Goal: Book appointment/travel/reservation

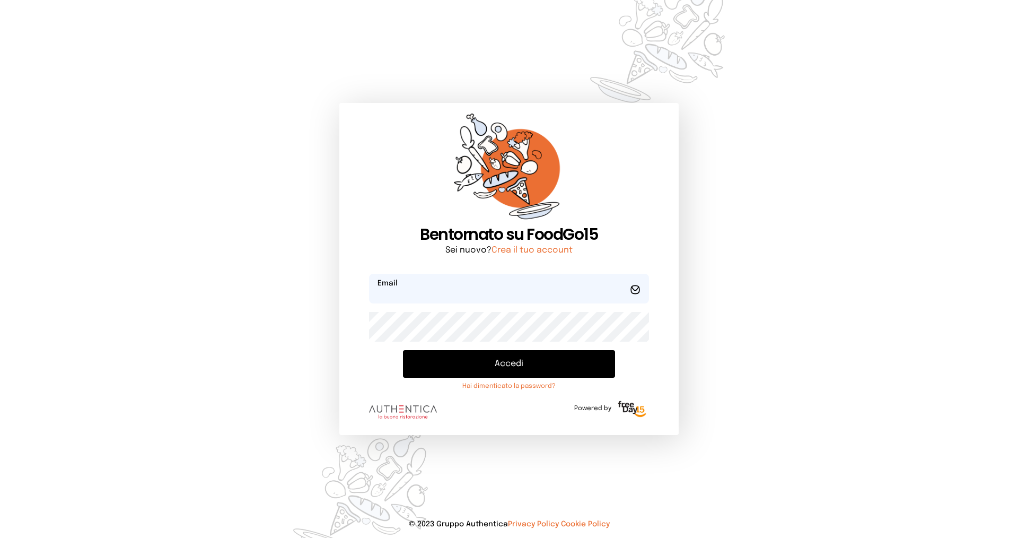
type input "**********"
drag, startPoint x: 548, startPoint y: 359, endPoint x: 535, endPoint y: 365, distance: 14.0
click at [547, 359] on button "Accedi" at bounding box center [509, 364] width 212 height 28
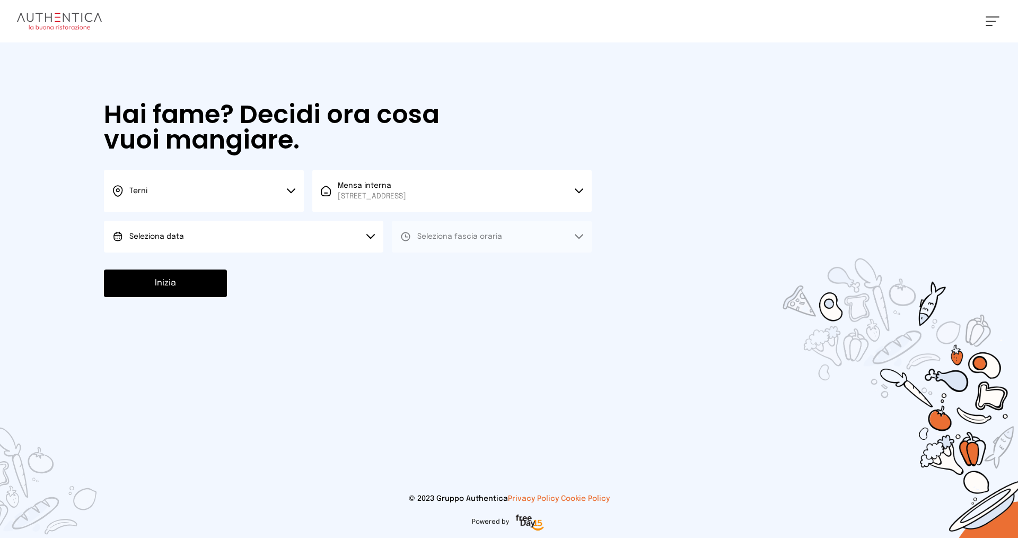
drag, startPoint x: 231, startPoint y: 225, endPoint x: 227, endPoint y: 231, distance: 6.6
click at [228, 229] on button "Seleziona data" at bounding box center [243, 237] width 279 height 32
click at [158, 264] on span "[DATE], [DATE]" at bounding box center [155, 266] width 52 height 11
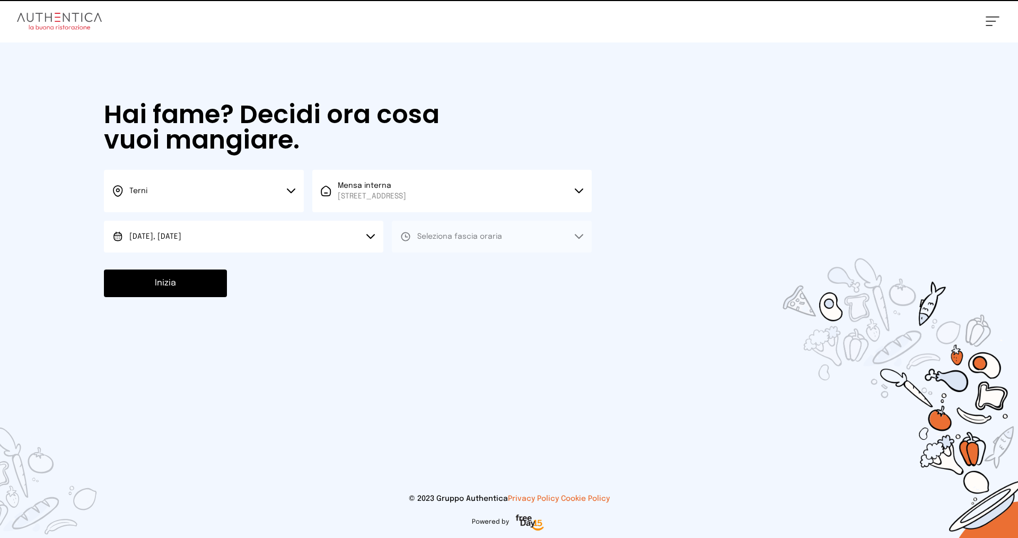
click at [436, 232] on span "Seleziona fascia oraria" at bounding box center [459, 236] width 85 height 11
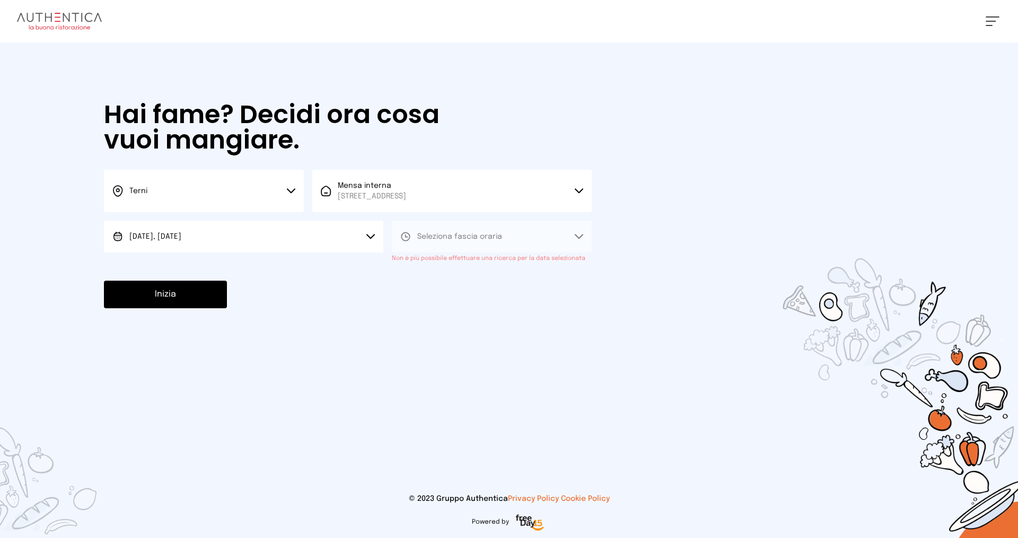
click at [433, 256] on small "Non è più possibile effettuare una ricerca per la data selezionata" at bounding box center [488, 258] width 193 height 6
drag, startPoint x: 438, startPoint y: 235, endPoint x: 828, endPoint y: 92, distance: 415.6
click at [440, 234] on span "Seleziona fascia oraria" at bounding box center [459, 236] width 85 height 7
